Goal: Transaction & Acquisition: Subscribe to service/newsletter

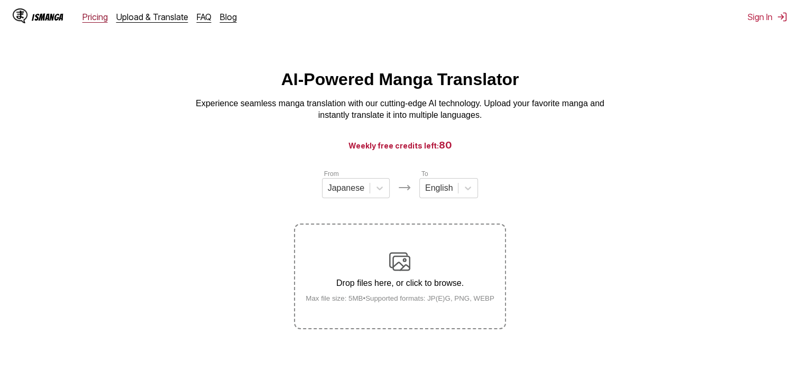
click at [105, 15] on link "Pricing" at bounding box center [95, 17] width 25 height 11
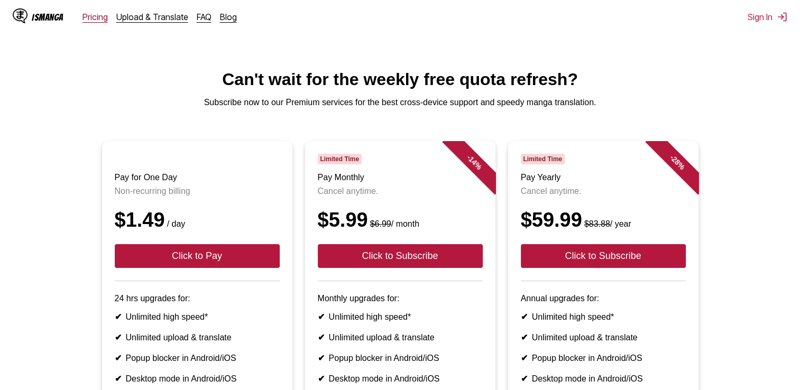
click at [99, 14] on link "Pricing" at bounding box center [95, 17] width 25 height 11
click at [121, 17] on link "Upload & Translate" at bounding box center [152, 17] width 72 height 11
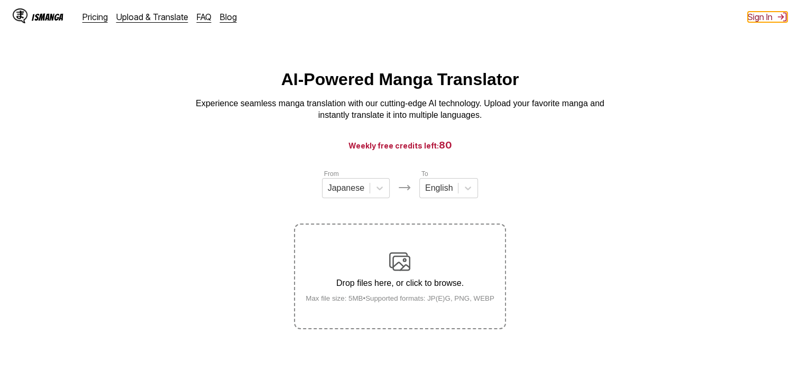
click at [777, 14] on img at bounding box center [782, 17] width 11 height 11
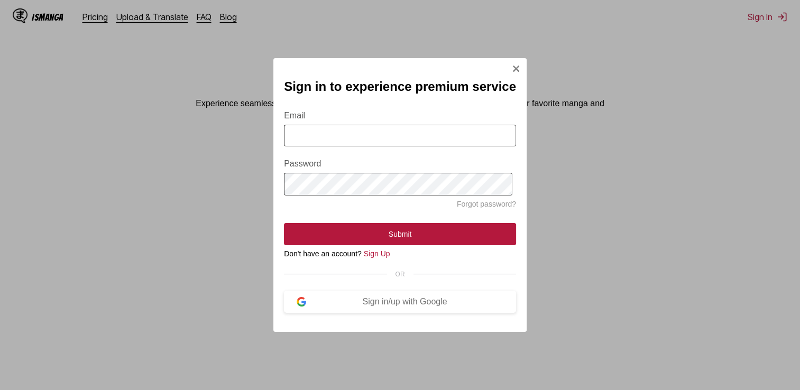
click at [430, 142] on input "Email" at bounding box center [400, 136] width 232 height 22
click at [509, 62] on div "Sign in to experience premium service Email Password Forgot password? Submit Do…" at bounding box center [399, 194] width 253 height 273
click at [518, 58] on div "Sign in to experience premium service Email Password Forgot password? Submit Do…" at bounding box center [399, 194] width 253 height 273
click at [516, 65] on img "Sign In Modal" at bounding box center [516, 69] width 8 height 8
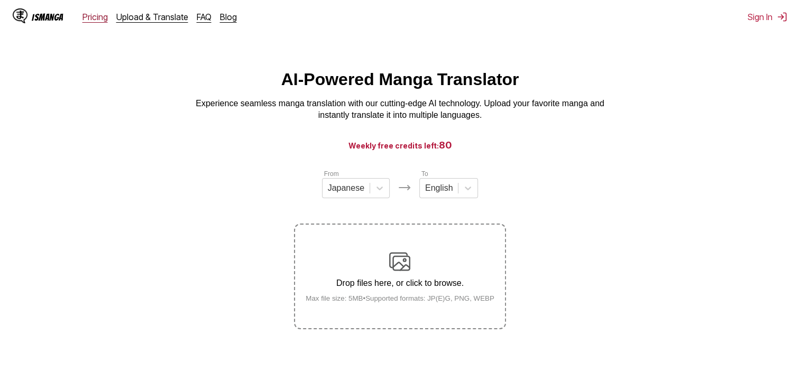
click at [101, 19] on link "Pricing" at bounding box center [95, 17] width 25 height 11
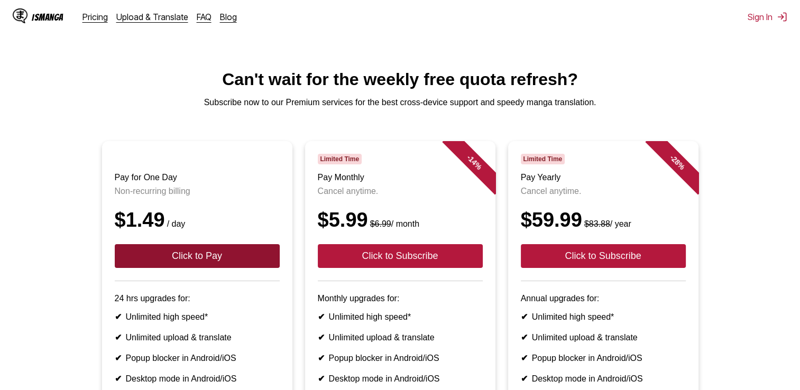
click at [201, 266] on button "Click to Pay" at bounding box center [197, 256] width 165 height 24
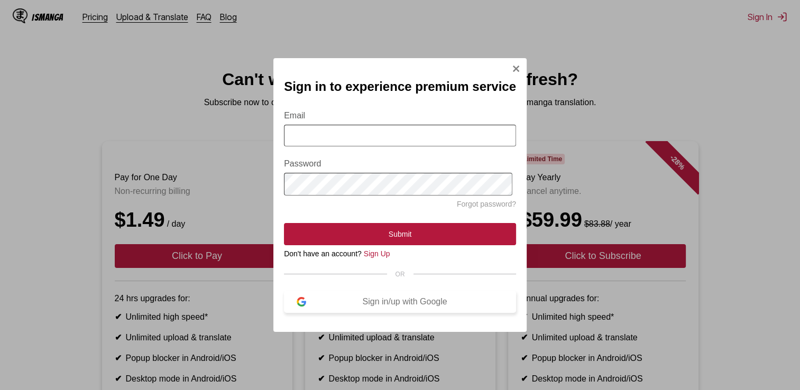
click at [374, 304] on div "Sign in/up with Google" at bounding box center [404, 302] width 197 height 10
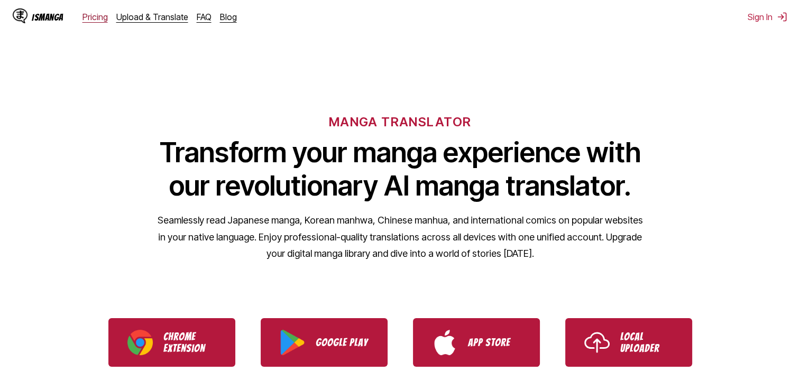
click at [86, 18] on link "Pricing" at bounding box center [95, 17] width 25 height 11
